Goal: Task Accomplishment & Management: Complete application form

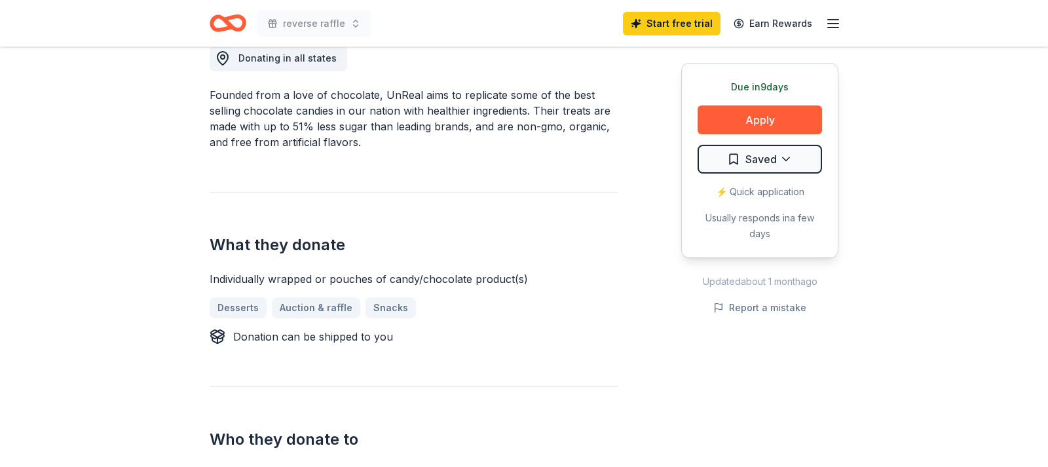
scroll to position [468, 0]
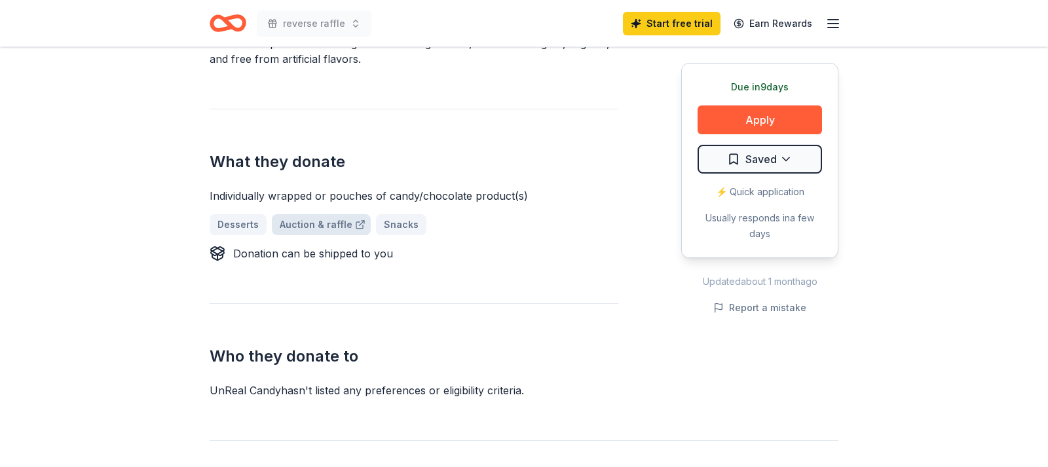
click at [315, 227] on link "Auction & raffle" at bounding box center [321, 224] width 99 height 21
click at [770, 118] on button "Apply" at bounding box center [760, 119] width 125 height 29
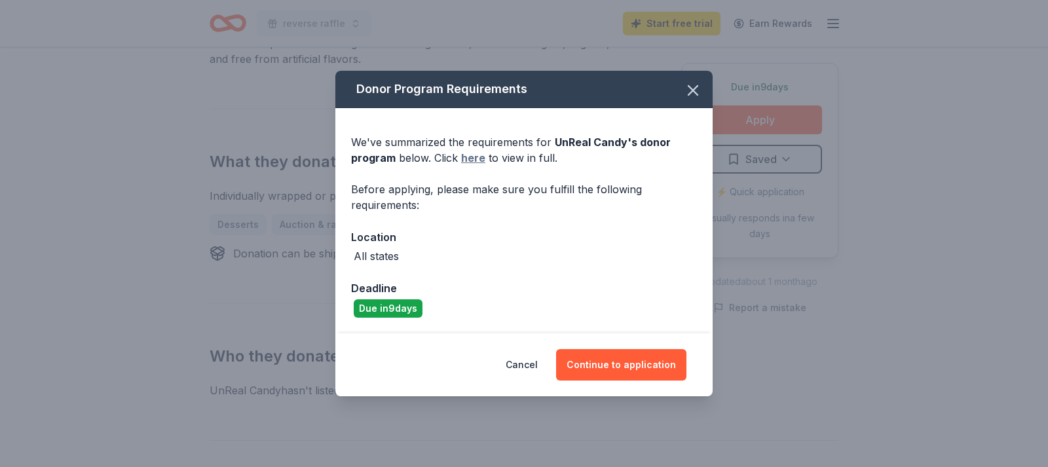
click at [474, 160] on link "here" at bounding box center [473, 158] width 24 height 16
click at [691, 90] on icon "button" at bounding box center [693, 90] width 18 height 18
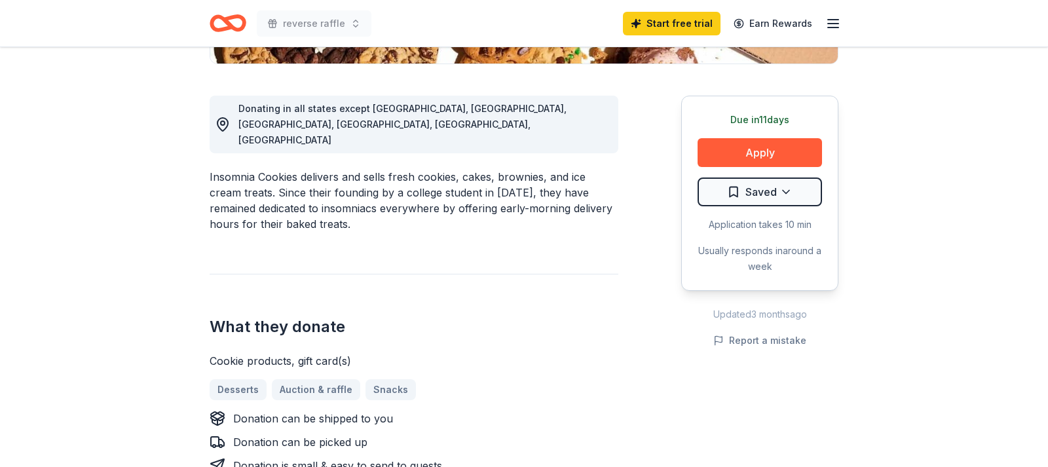
scroll to position [334, 0]
click at [772, 150] on button "Apply" at bounding box center [760, 152] width 125 height 29
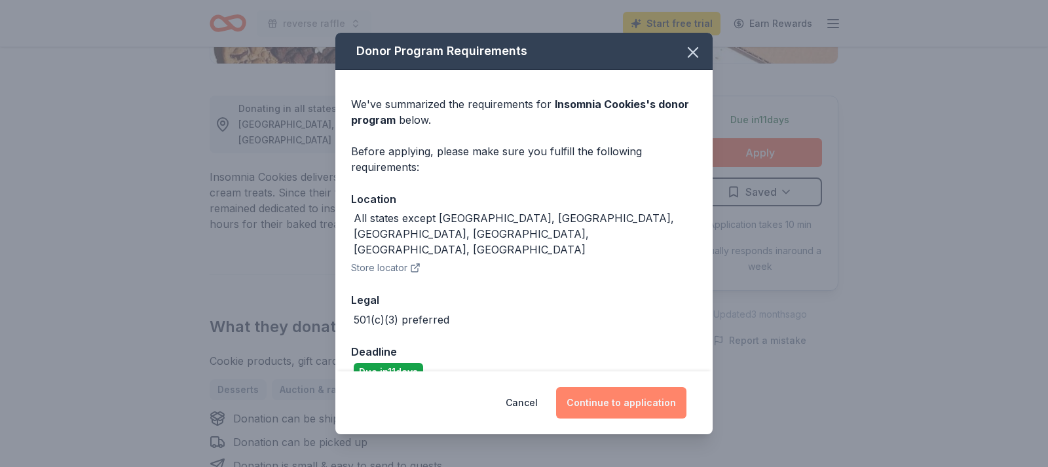
click at [630, 401] on button "Continue to application" at bounding box center [621, 402] width 130 height 31
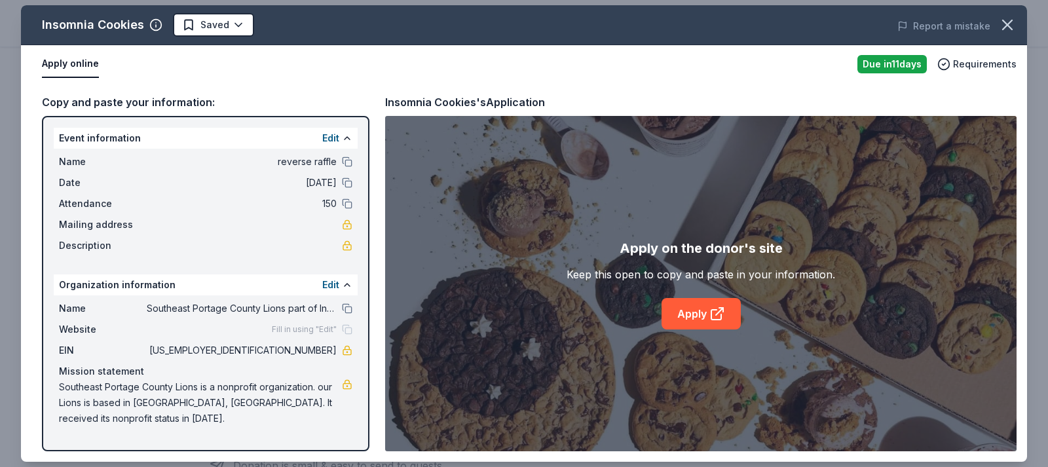
drag, startPoint x: 55, startPoint y: 135, endPoint x: 258, endPoint y: 375, distance: 314.8
click at [256, 372] on div "Event information Edit Name reverse raffle Date 11/01/25 Attendance 150 Mailing…" at bounding box center [206, 283] width 328 height 335
drag, startPoint x: 301, startPoint y: 412, endPoint x: 305, endPoint y: 161, distance: 251.7
click at [305, 161] on div "Event information Edit Name reverse raffle Date 11/01/25 Attendance 150 Mailing…" at bounding box center [206, 283] width 328 height 335
click at [698, 317] on link "Apply" at bounding box center [701, 313] width 79 height 31
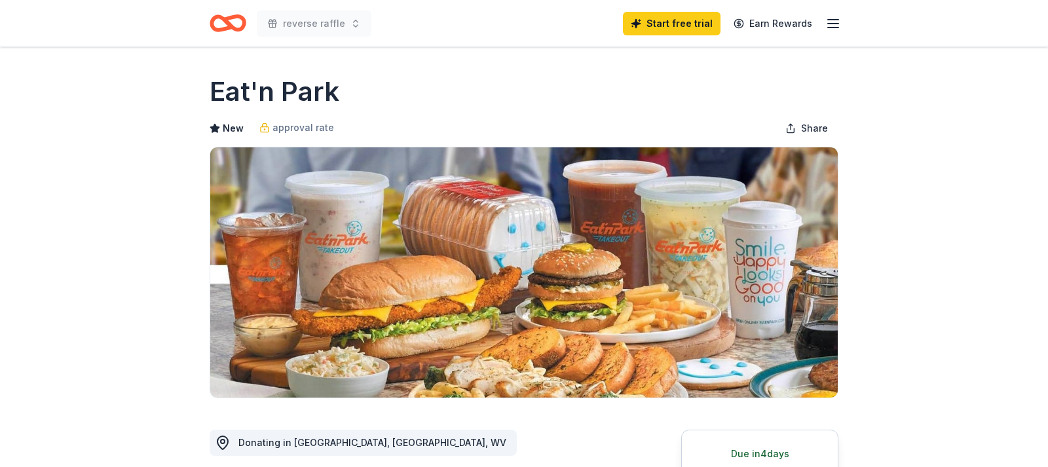
scroll to position [401, 0]
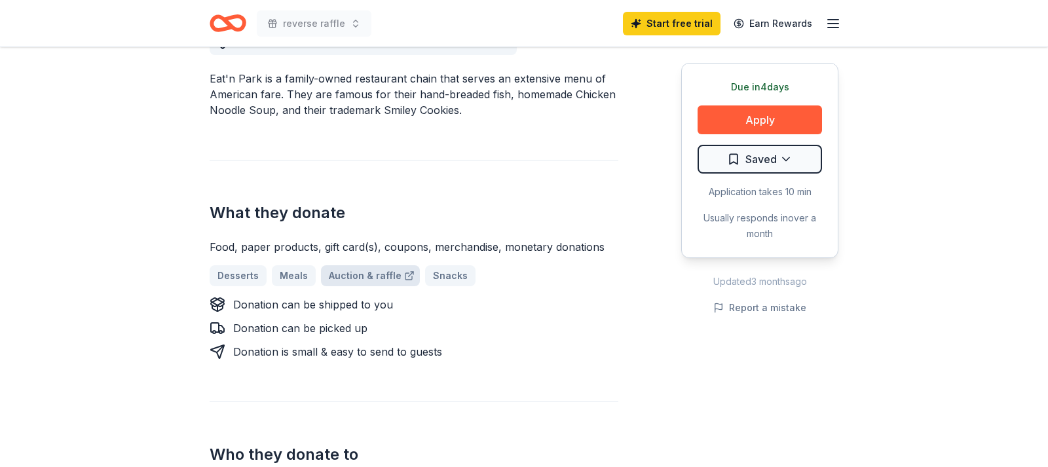
click at [373, 277] on link "Auction & raffle" at bounding box center [370, 275] width 99 height 21
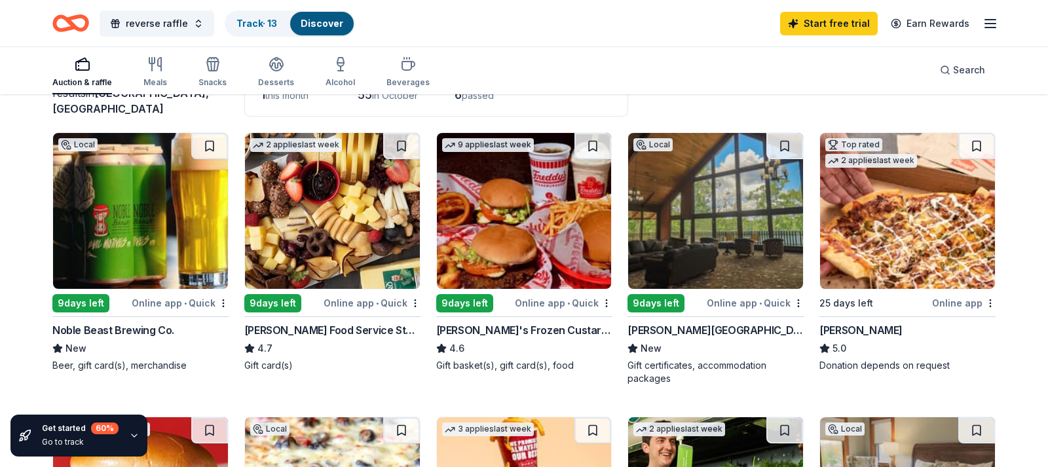
scroll to position [134, 0]
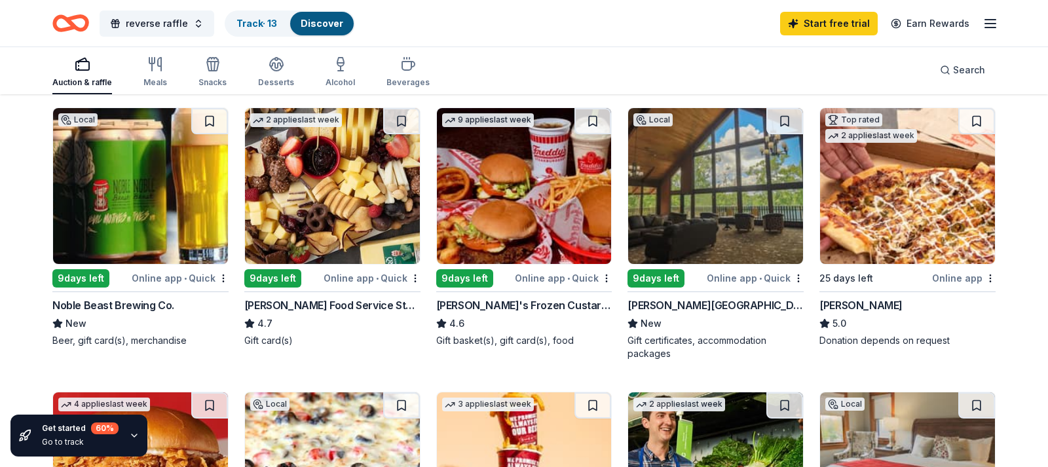
click at [780, 275] on div "Online app • Quick" at bounding box center [755, 278] width 97 height 16
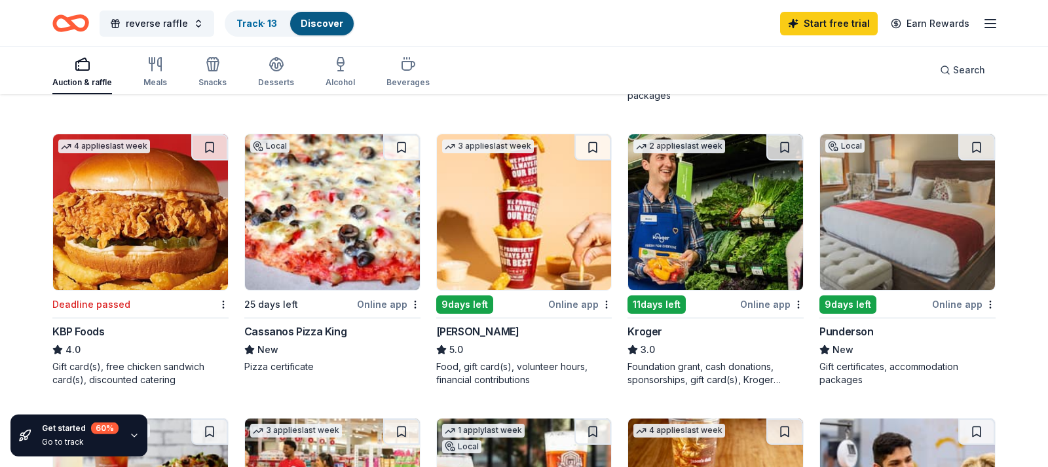
scroll to position [401, 0]
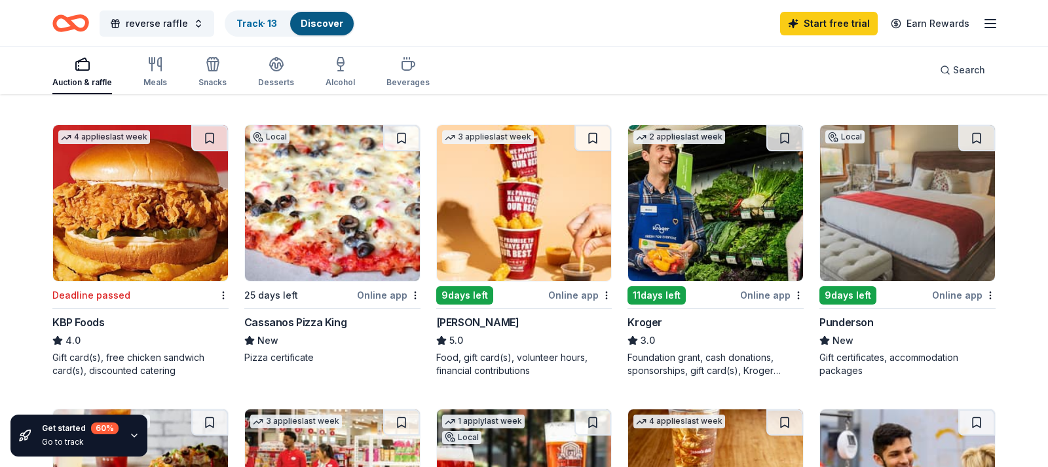
click at [957, 295] on div "Online app" at bounding box center [964, 295] width 64 height 16
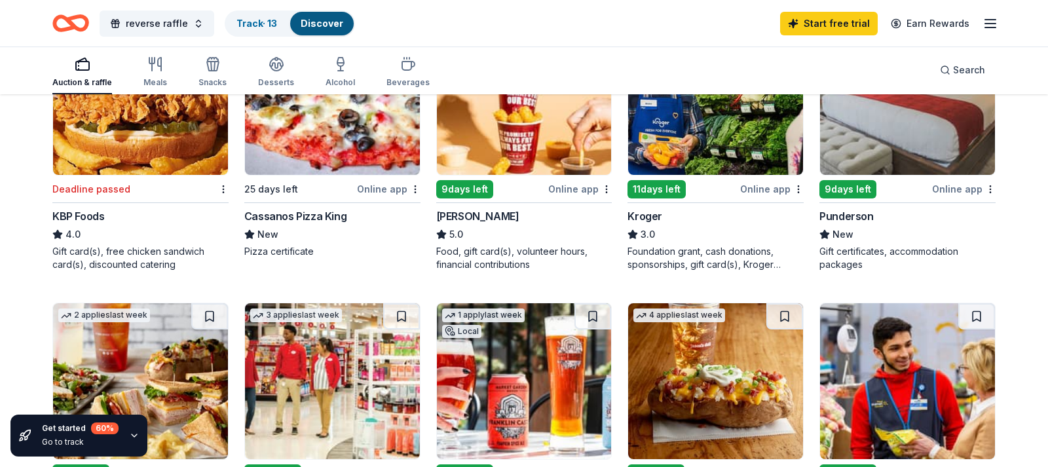
scroll to position [535, 0]
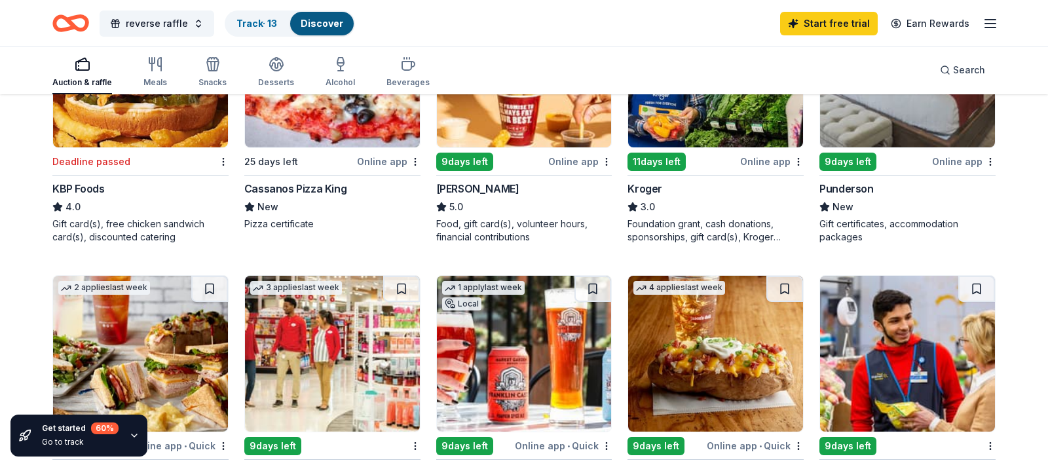
click at [578, 164] on div "Online app" at bounding box center [580, 161] width 64 height 16
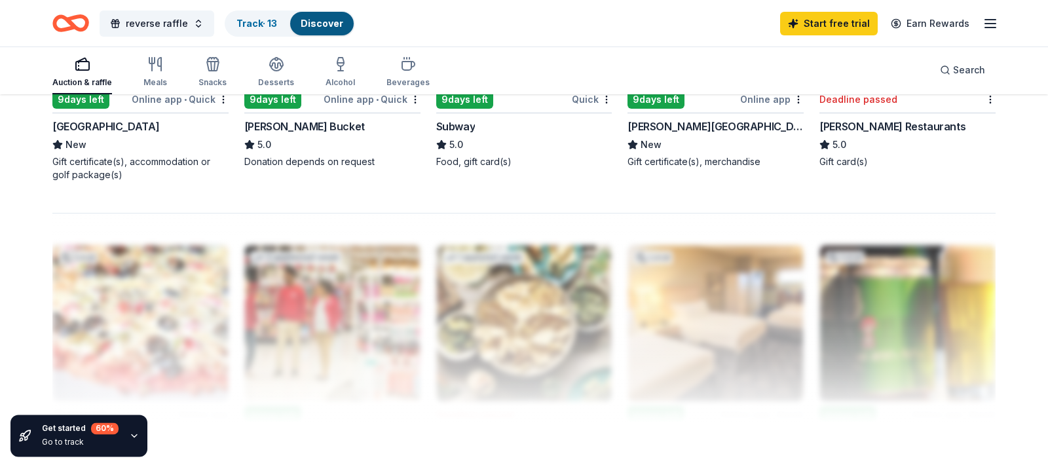
scroll to position [1203, 0]
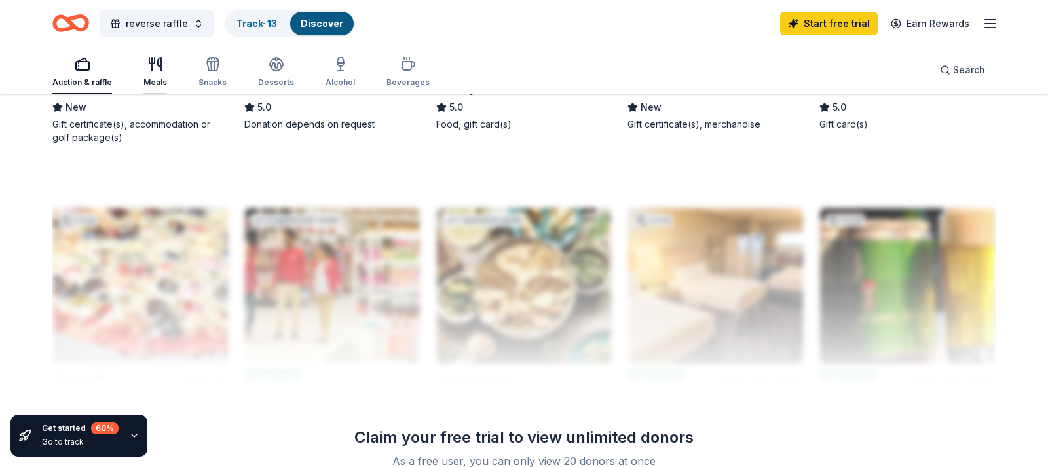
click at [152, 83] on div "Meals" at bounding box center [156, 82] width 24 height 10
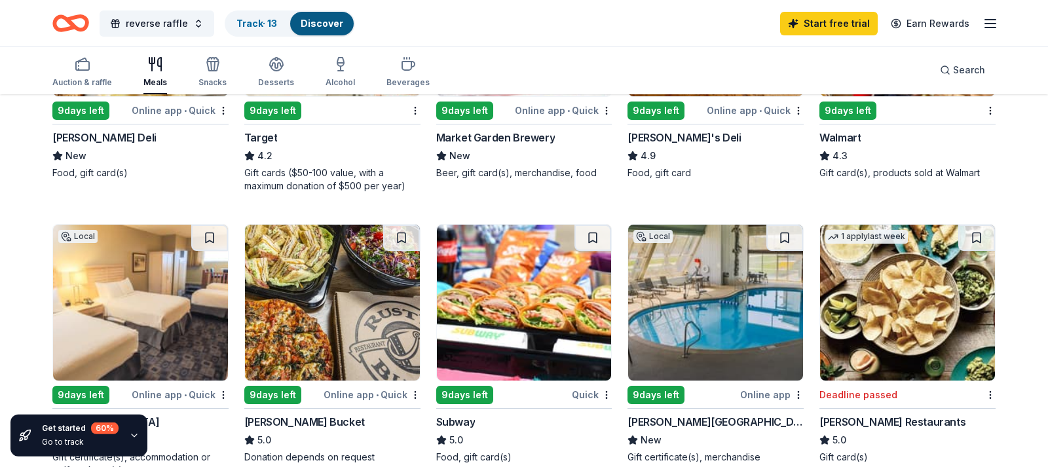
scroll to position [869, 0]
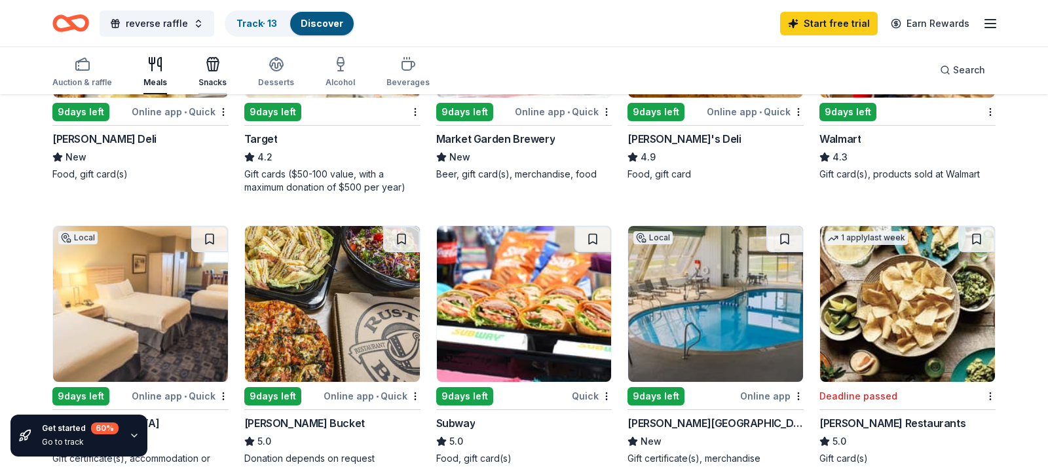
click at [210, 85] on div "Snacks" at bounding box center [213, 82] width 28 height 10
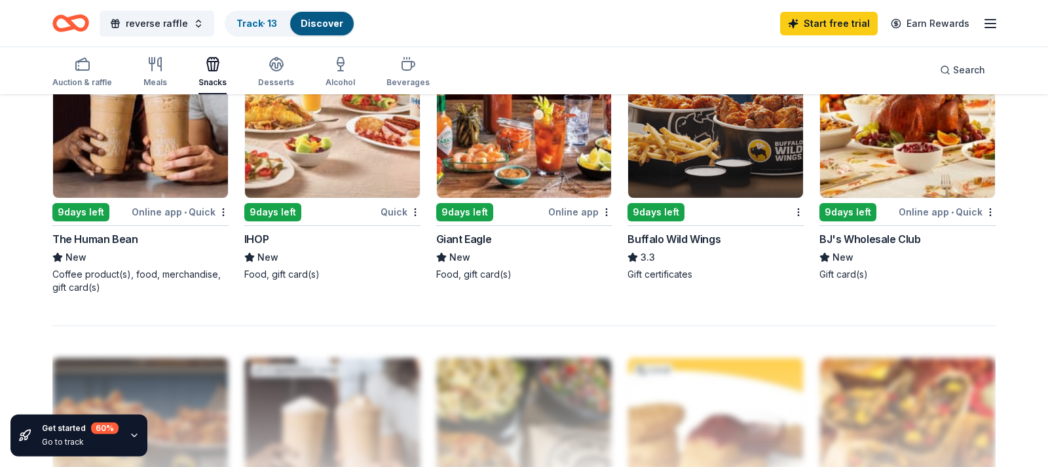
scroll to position [1136, 0]
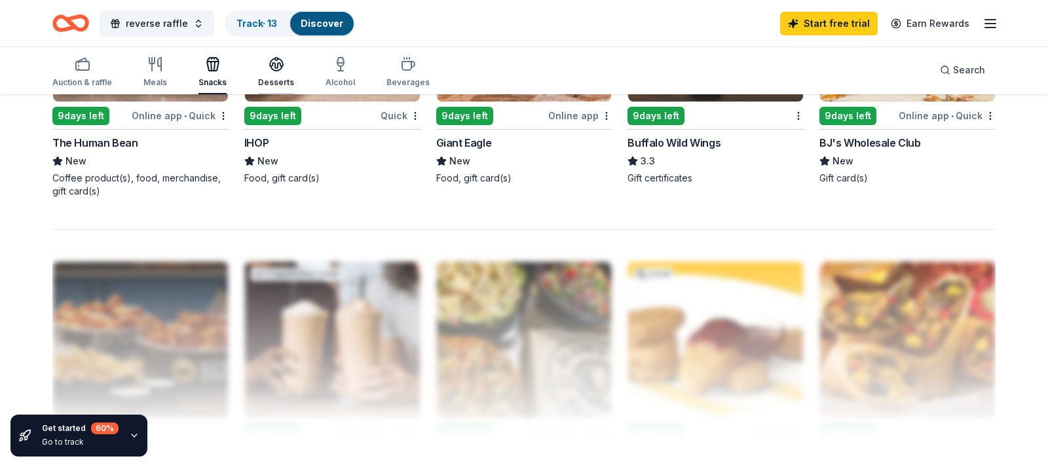
click at [278, 81] on div "Desserts" at bounding box center [276, 82] width 36 height 10
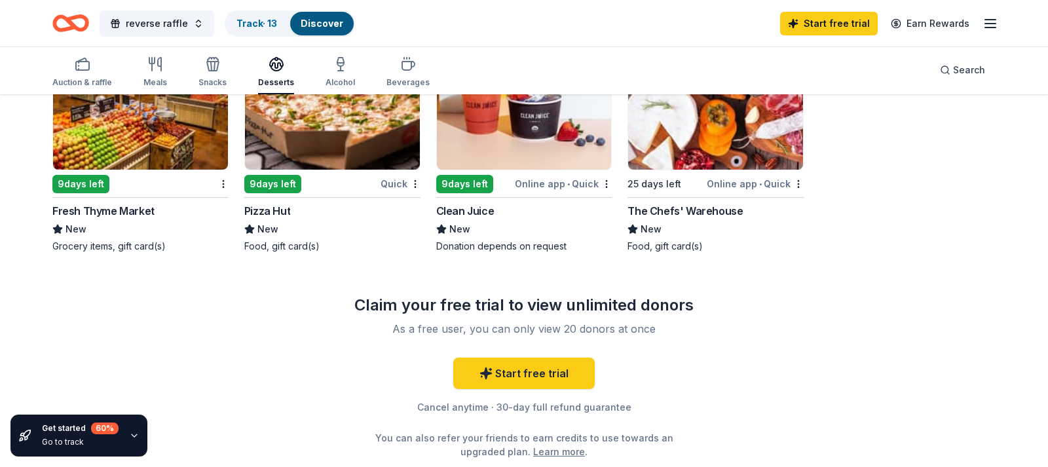
scroll to position [1069, 0]
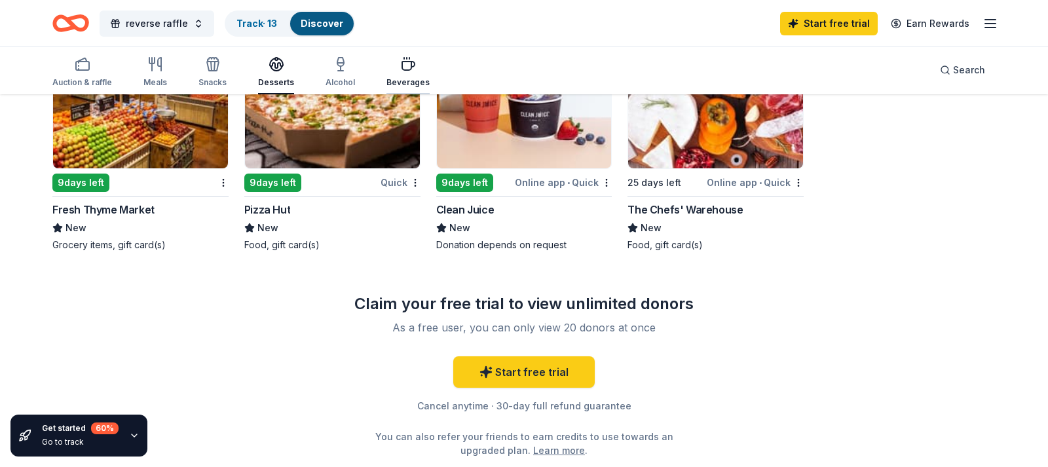
click at [402, 84] on div "Beverages" at bounding box center [408, 82] width 43 height 10
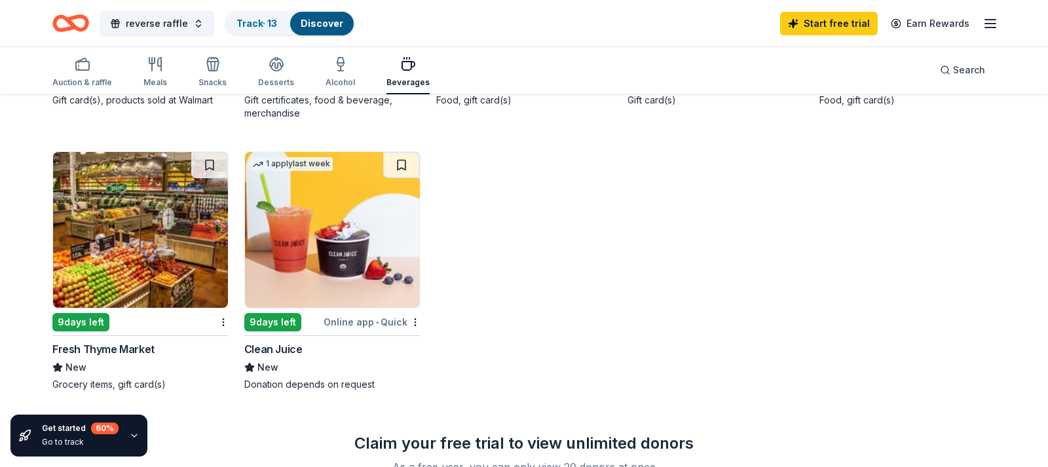
scroll to position [802, 0]
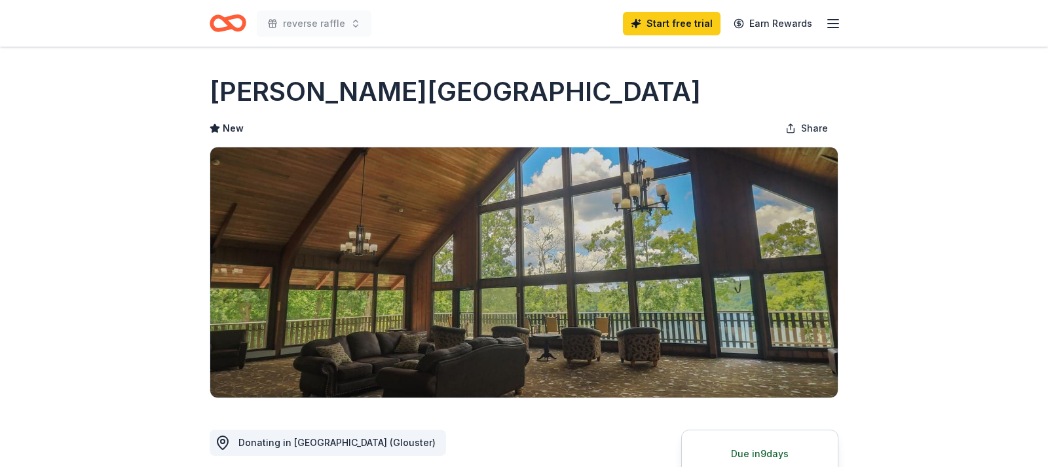
scroll to position [106, 0]
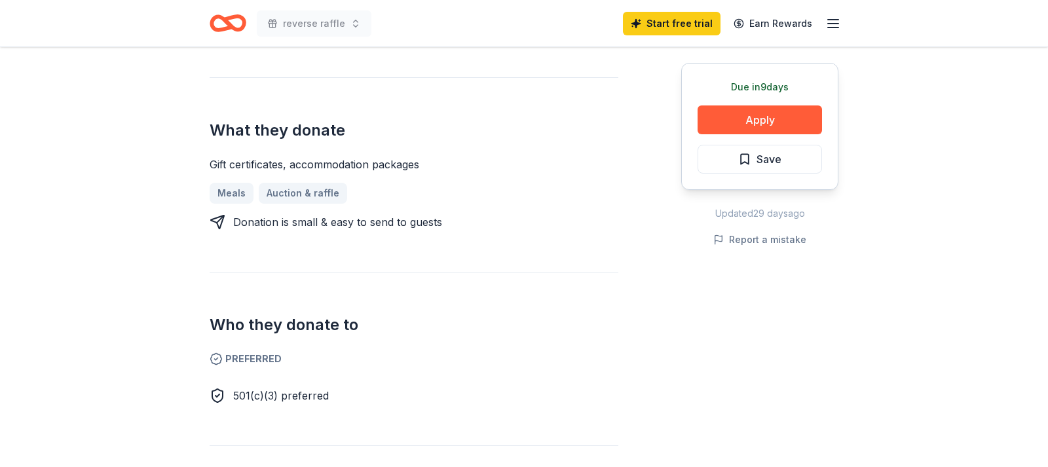
scroll to position [468, 0]
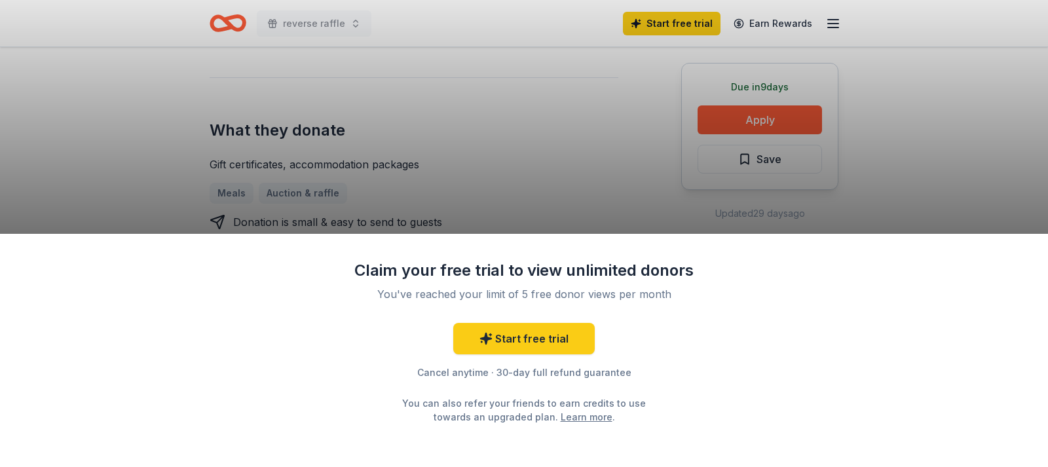
click at [743, 115] on div "Claim your free trial to view unlimited donors You've reached your limit of 5 f…" at bounding box center [524, 233] width 1048 height 467
click at [784, 394] on div "Claim your free trial to view unlimited donors You've reached your limit of 5 f…" at bounding box center [524, 351] width 1048 height 234
click at [949, 104] on div "Claim your free trial to view unlimited donors You've reached your limit of 5 f…" at bounding box center [524, 233] width 1048 height 467
click at [798, 122] on div "Claim your free trial to view unlimited donors You've reached your limit of 5 f…" at bounding box center [524, 233] width 1048 height 467
click at [541, 339] on link "Start free trial" at bounding box center [524, 338] width 142 height 31
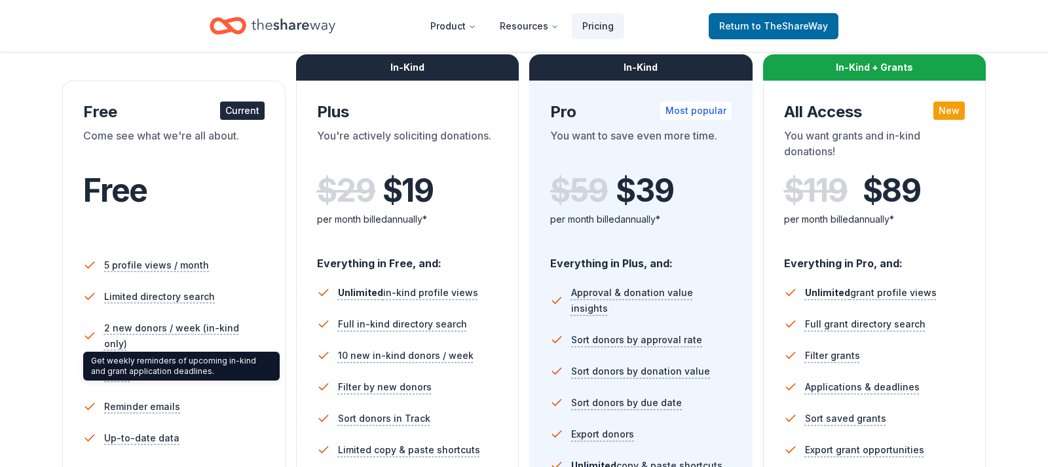
scroll to position [134, 0]
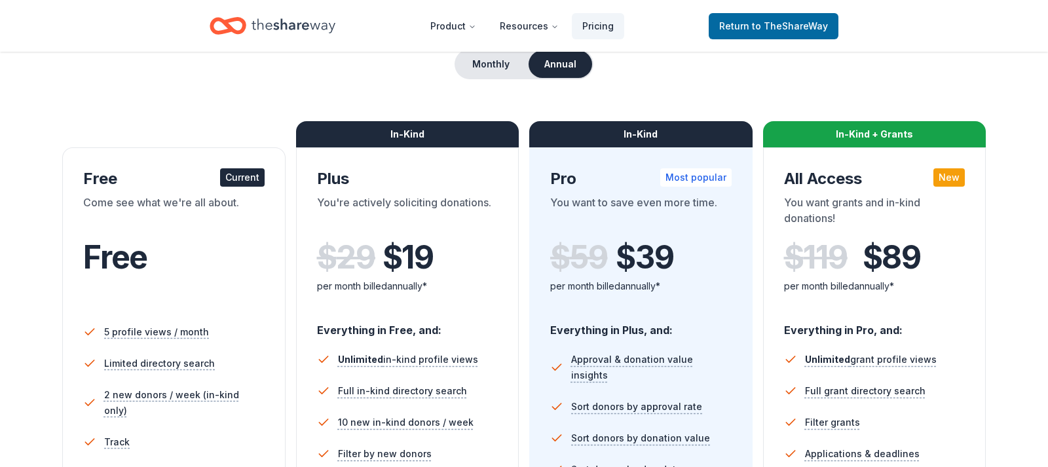
click at [239, 179] on div "Current" at bounding box center [242, 177] width 45 height 18
click at [766, 28] on span "to TheShareWay" at bounding box center [790, 25] width 76 height 11
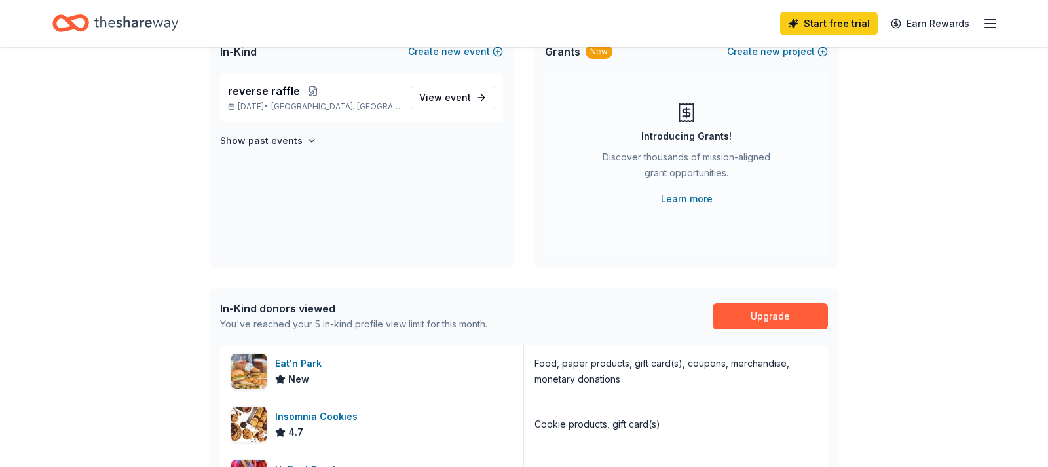
scroll to position [134, 0]
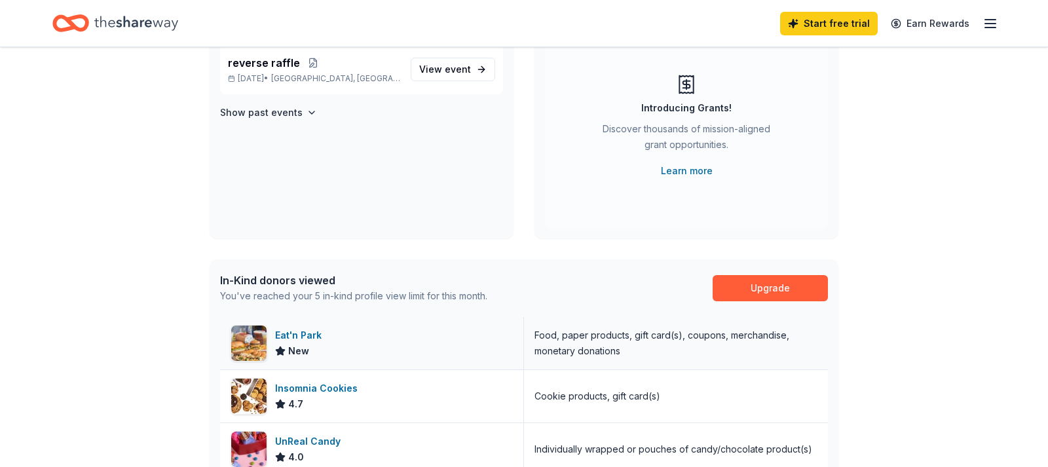
click at [299, 335] on div "Eat'n Park" at bounding box center [301, 336] width 52 height 16
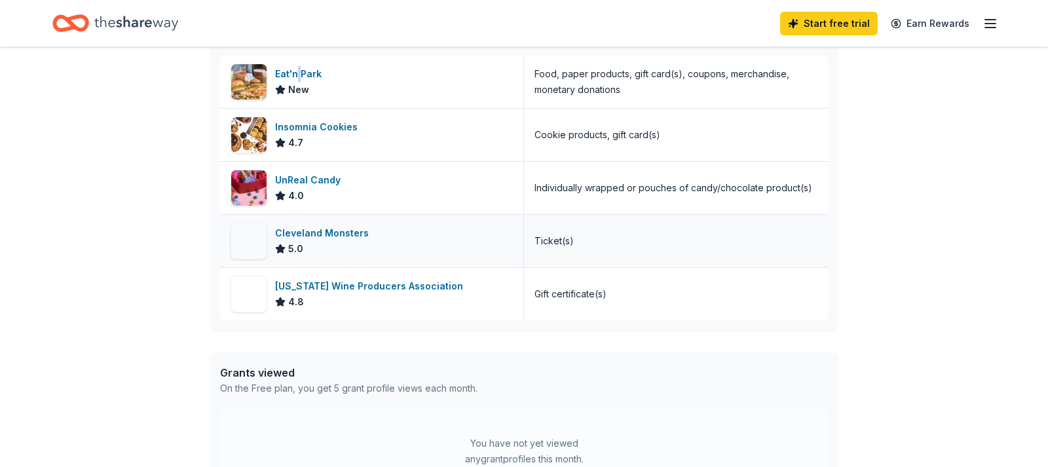
scroll to position [401, 0]
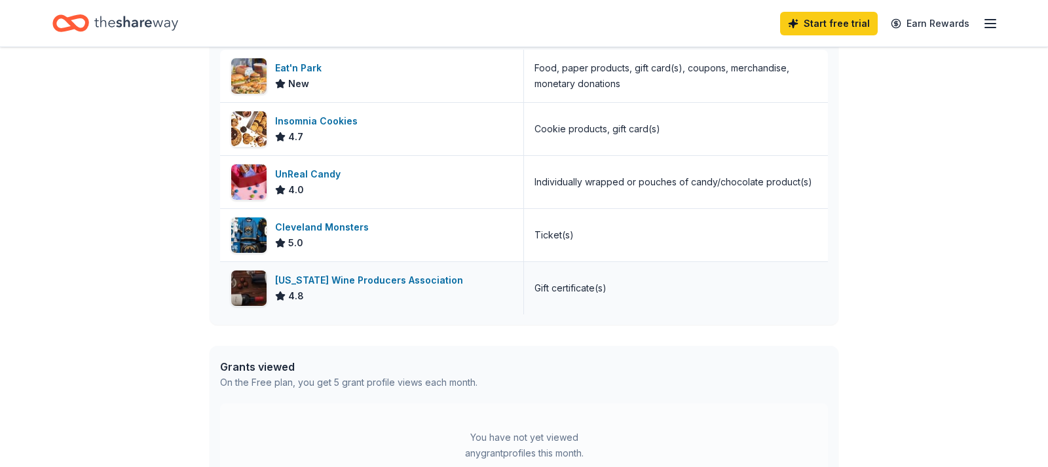
click at [398, 280] on div "Ohio Wine Producers Association" at bounding box center [371, 281] width 193 height 16
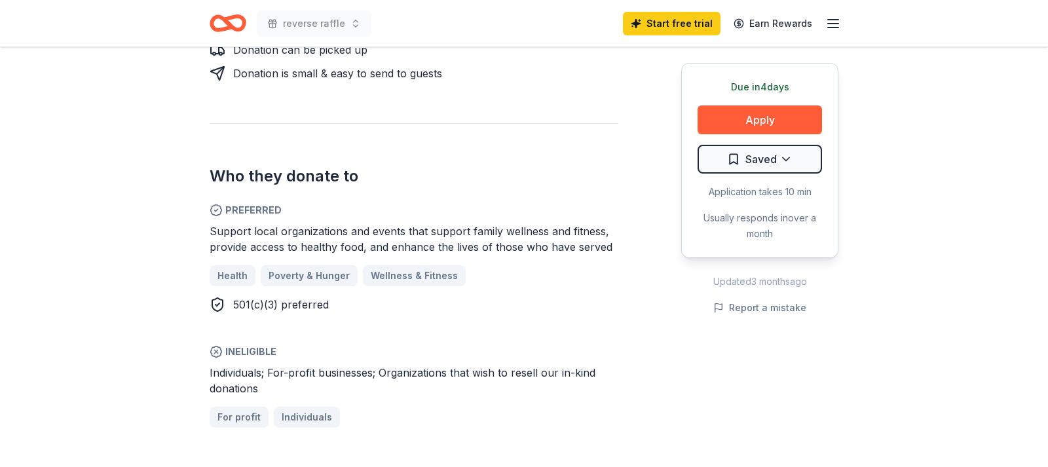
scroll to position [334, 0]
